Goal: Information Seeking & Learning: Learn about a topic

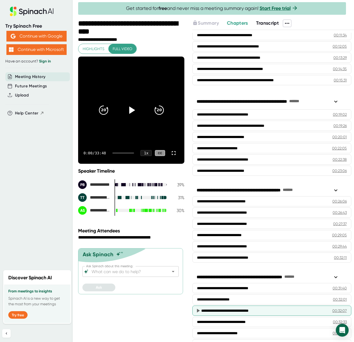
scroll to position [198, 0]
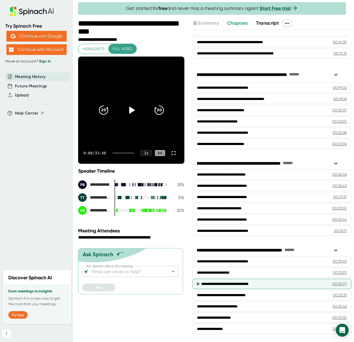
click at [248, 284] on div "**********" at bounding box center [260, 283] width 119 height 5
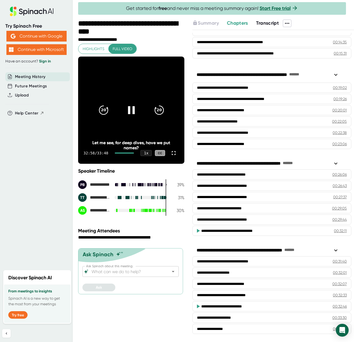
click at [133, 110] on icon at bounding box center [131, 109] width 13 height 13
